Goal: Transaction & Acquisition: Subscribe to service/newsletter

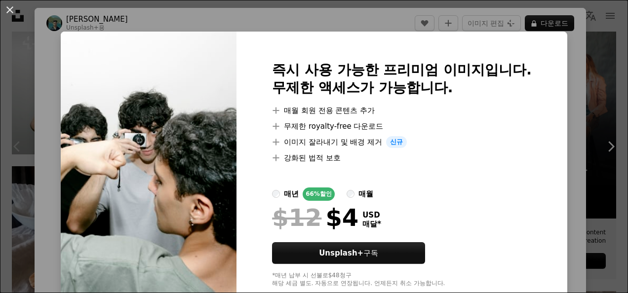
scroll to position [24, 0]
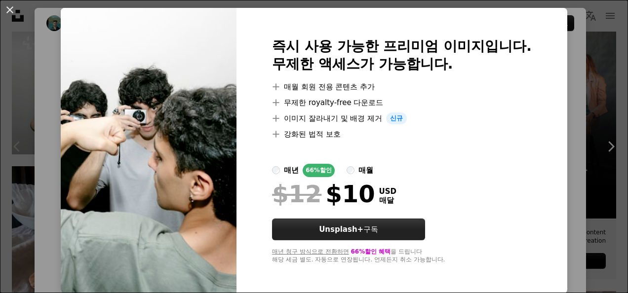
click at [351, 230] on button "Unsplash+ 구독" at bounding box center [348, 230] width 153 height 22
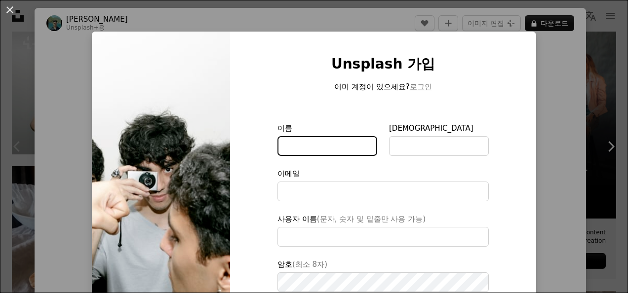
click at [313, 148] on input "이름" at bounding box center [327, 146] width 100 height 20
type input "**********"
type input "*"
type input "**"
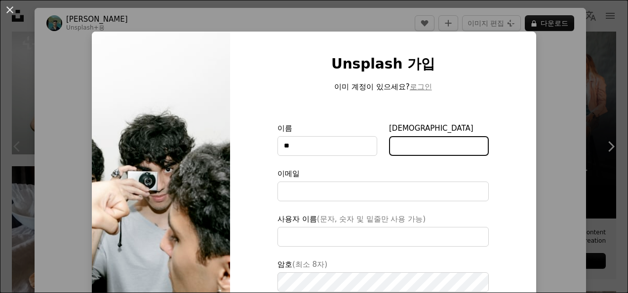
click at [396, 145] on input "[DEMOGRAPHIC_DATA]" at bounding box center [439, 146] width 100 height 20
type input "*"
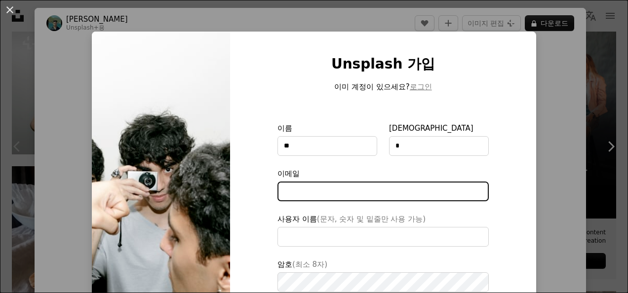
click at [340, 193] on input "이메일" at bounding box center [382, 192] width 211 height 20
type input "*"
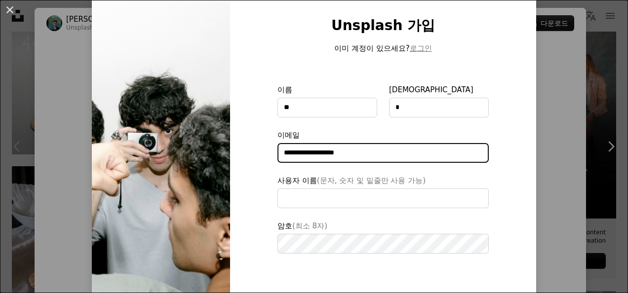
scroll to position [49, 0]
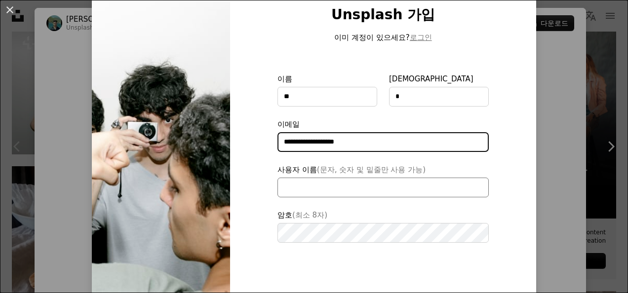
type input "**********"
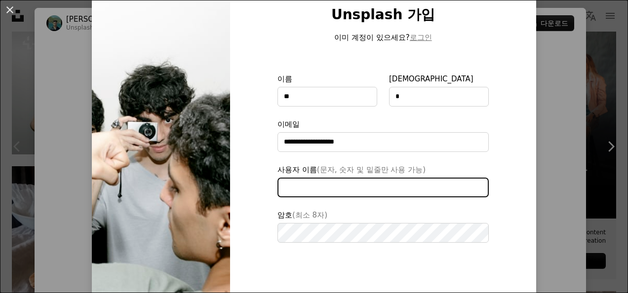
click at [360, 191] on input "사용자 이름 (문자, 숫자 및 밑줄만 사용 가능)" at bounding box center [382, 188] width 211 height 20
type input "***"
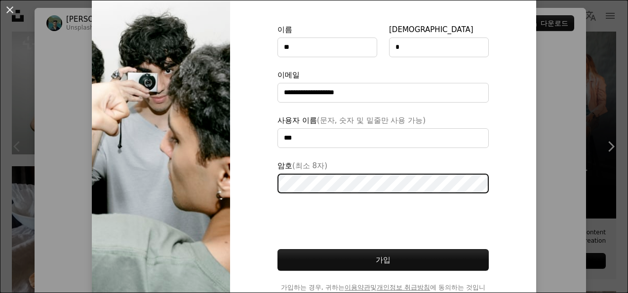
scroll to position [131, 0]
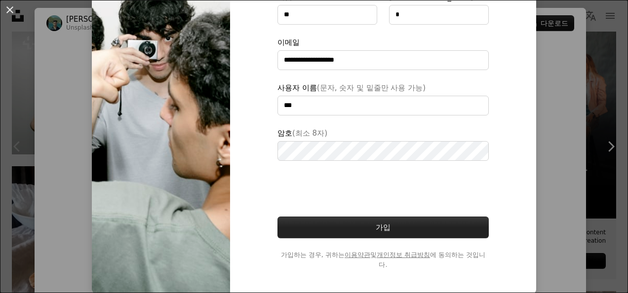
click at [373, 228] on button "가입" at bounding box center [382, 228] width 211 height 22
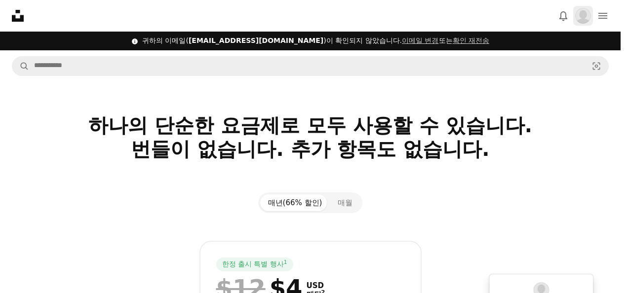
click at [579, 20] on img "프로필" at bounding box center [583, 16] width 16 height 16
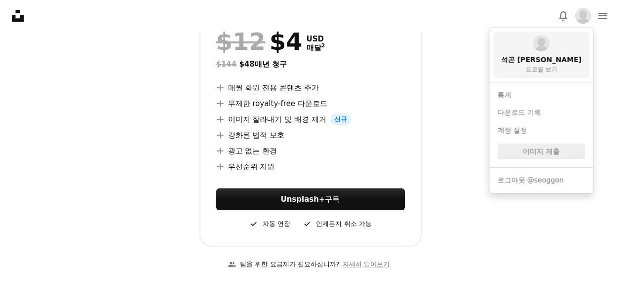
click at [550, 74] on link "석곤 이 프로필 보기" at bounding box center [541, 55] width 96 height 46
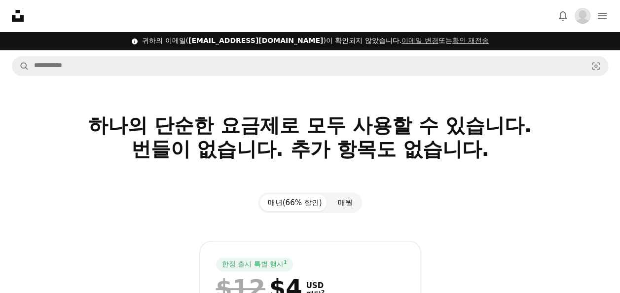
click at [345, 199] on button "매월" at bounding box center [345, 202] width 31 height 17
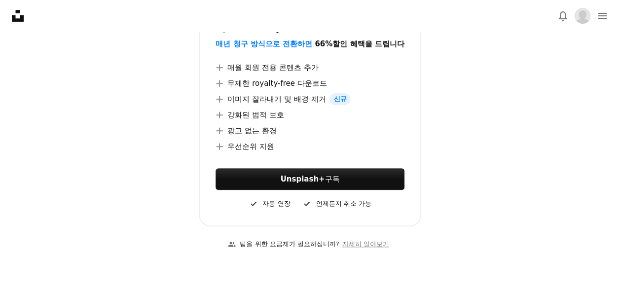
scroll to position [268, 0]
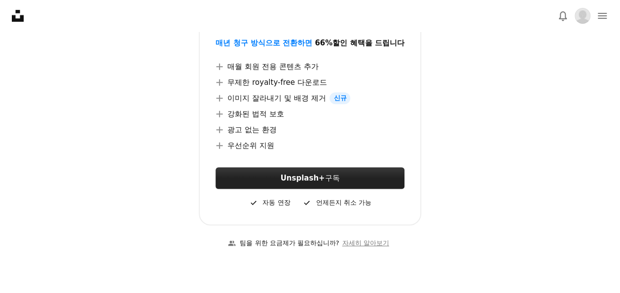
click at [334, 183] on link "Unsplash+ 구독" at bounding box center [310, 178] width 189 height 22
